Goal: Information Seeking & Learning: Learn about a topic

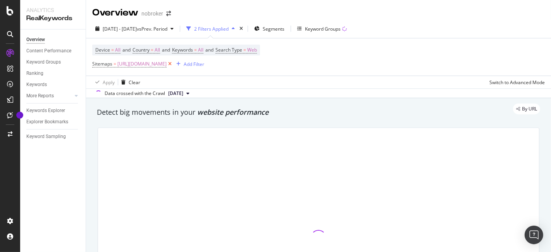
click at [173, 66] on icon at bounding box center [170, 64] width 7 height 8
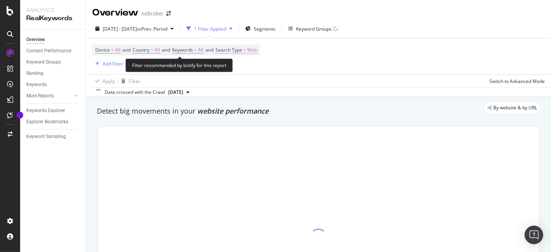
click at [257, 48] on span "Web" at bounding box center [252, 50] width 10 height 11
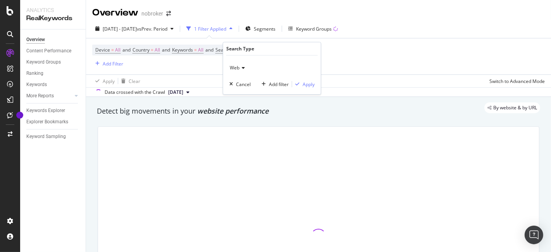
click at [242, 71] on div "Web" at bounding box center [271, 68] width 85 height 12
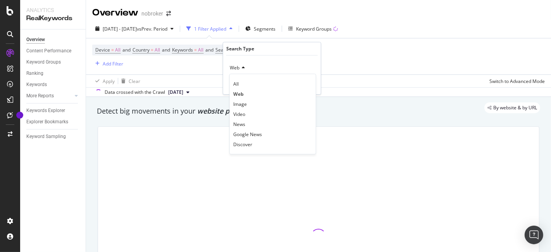
click at [241, 77] on div "All Web Image Video News Google News Discover" at bounding box center [272, 114] width 87 height 81
click at [241, 78] on div "All Web Image Video News Google News Discover" at bounding box center [272, 114] width 87 height 81
click at [238, 81] on span "All" at bounding box center [235, 84] width 5 height 7
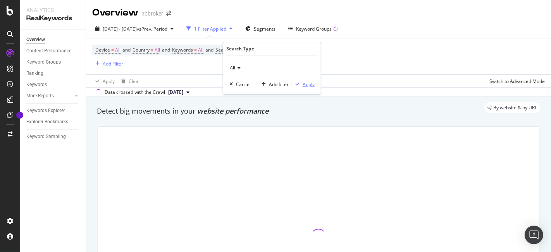
click at [301, 84] on div "button" at bounding box center [297, 84] width 10 height 5
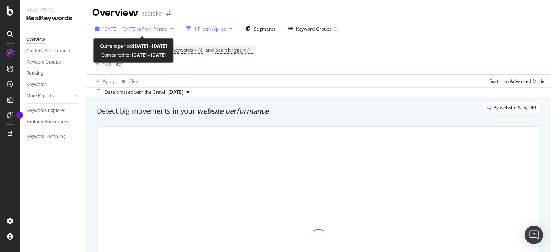
click at [148, 32] on div "[DATE] - [DATE] vs Prev. Period" at bounding box center [135, 29] width 65 height 7
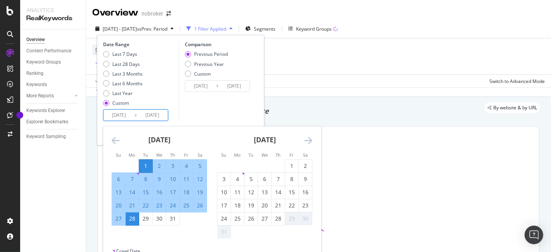
click at [121, 117] on input "[DATE]" at bounding box center [118, 115] width 31 height 11
click at [288, 167] on div "1" at bounding box center [291, 166] width 13 height 8
type input "[DATE]"
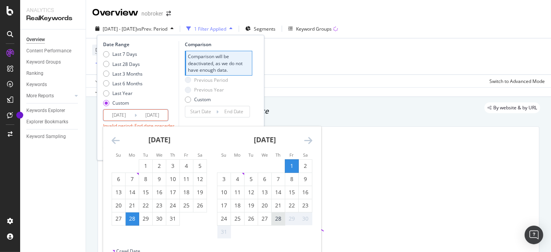
click at [278, 224] on div "28" at bounding box center [278, 218] width 13 height 13
type input "[DATE]"
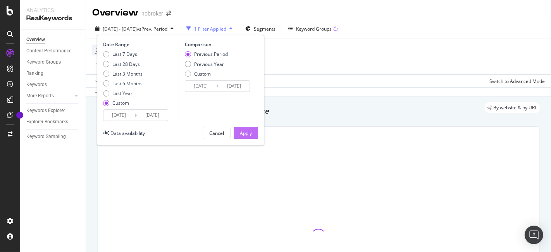
click at [248, 136] on div "Apply" at bounding box center [246, 133] width 12 height 7
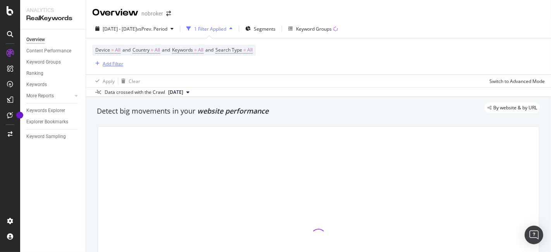
click at [110, 64] on div "Add Filter" at bounding box center [113, 63] width 21 height 7
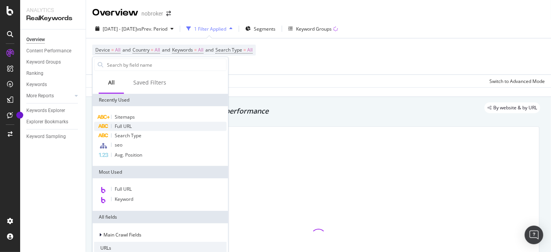
click at [147, 127] on div "Full URL" at bounding box center [160, 126] width 133 height 9
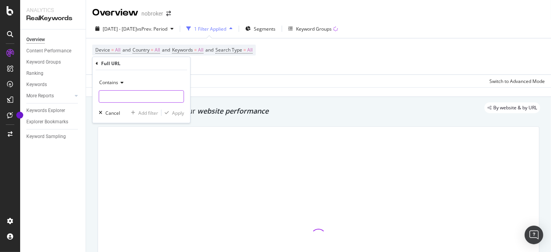
click at [135, 94] on input "text" at bounding box center [141, 96] width 84 height 12
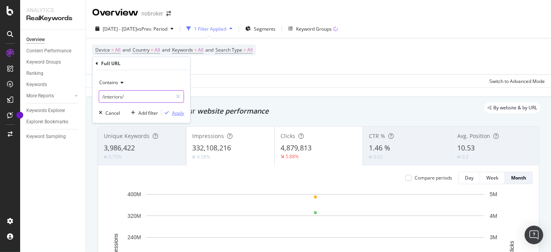
type input "/interiors/"
click at [181, 112] on div "Apply" at bounding box center [178, 112] width 12 height 7
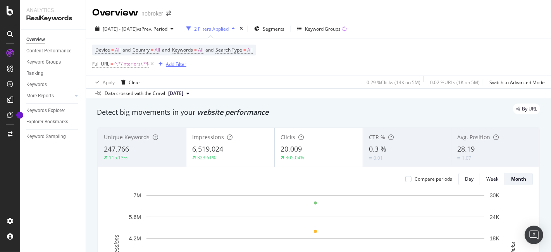
click at [178, 64] on div "Add Filter" at bounding box center [176, 64] width 21 height 7
drag, startPoint x: 189, startPoint y: 148, endPoint x: 270, endPoint y: 148, distance: 80.6
click at [270, 148] on div "Impressions 6,519,024 323.61%" at bounding box center [230, 147] width 88 height 35
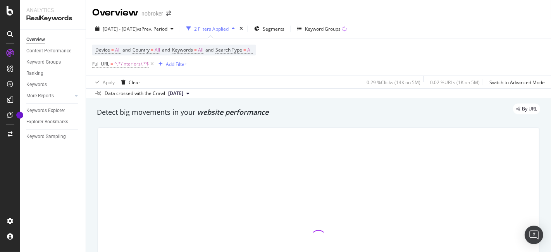
copy span "6,519,024"
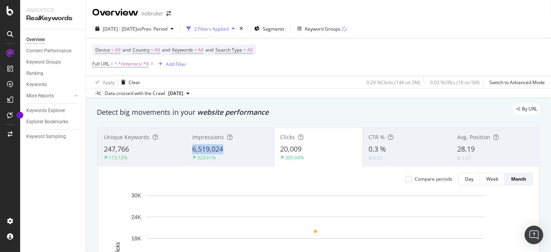
drag, startPoint x: 185, startPoint y: 143, endPoint x: 229, endPoint y: 144, distance: 44.6
click at [229, 144] on div "Impressions 6,519,024 323.61%" at bounding box center [230, 147] width 88 height 35
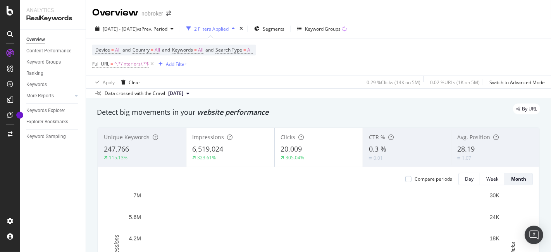
copy span "6,519,024"
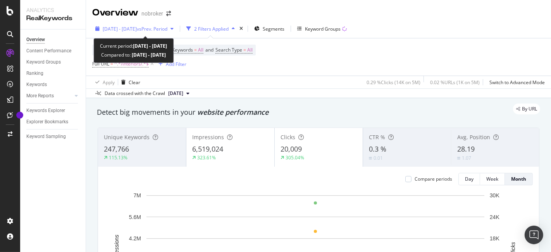
click at [146, 24] on div "[DATE] - [DATE] vs Prev. Period" at bounding box center [134, 29] width 84 height 12
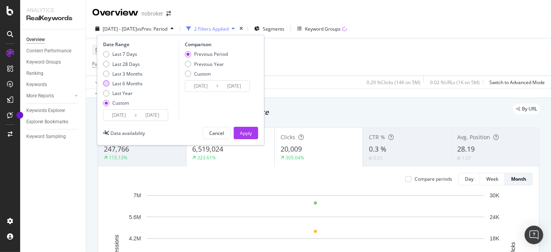
click at [105, 81] on div "Last 6 Months" at bounding box center [106, 83] width 6 height 6
type input "[DATE]"
click at [253, 133] on button "Apply" at bounding box center [246, 133] width 24 height 12
